Goal: Information Seeking & Learning: Check status

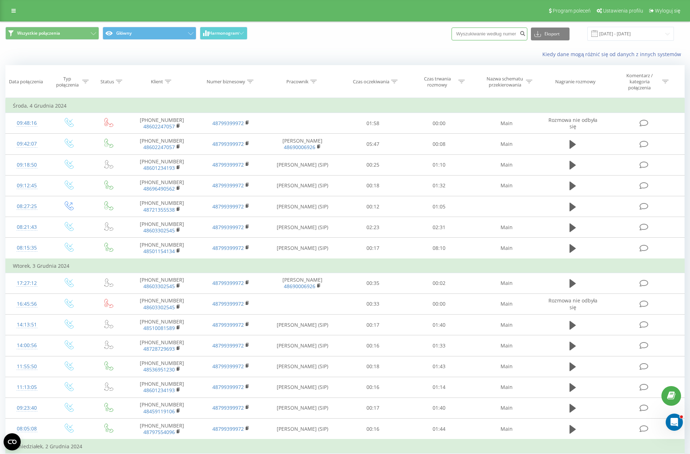
click at [495, 37] on input at bounding box center [490, 34] width 76 height 13
paste input "605585968"
type input "605585968"
click at [527, 38] on button "submit" at bounding box center [523, 34] width 10 height 13
